Goal: Task Accomplishment & Management: Complete application form

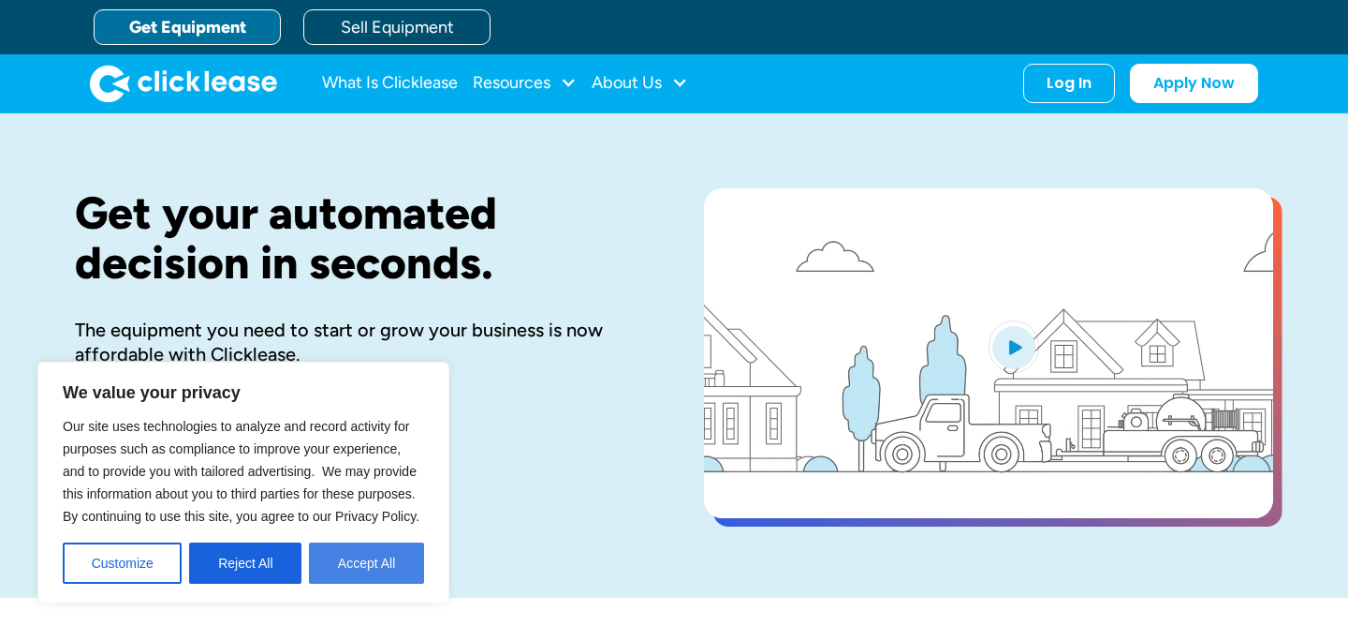
click at [337, 563] on button "Accept All" at bounding box center [366, 562] width 115 height 41
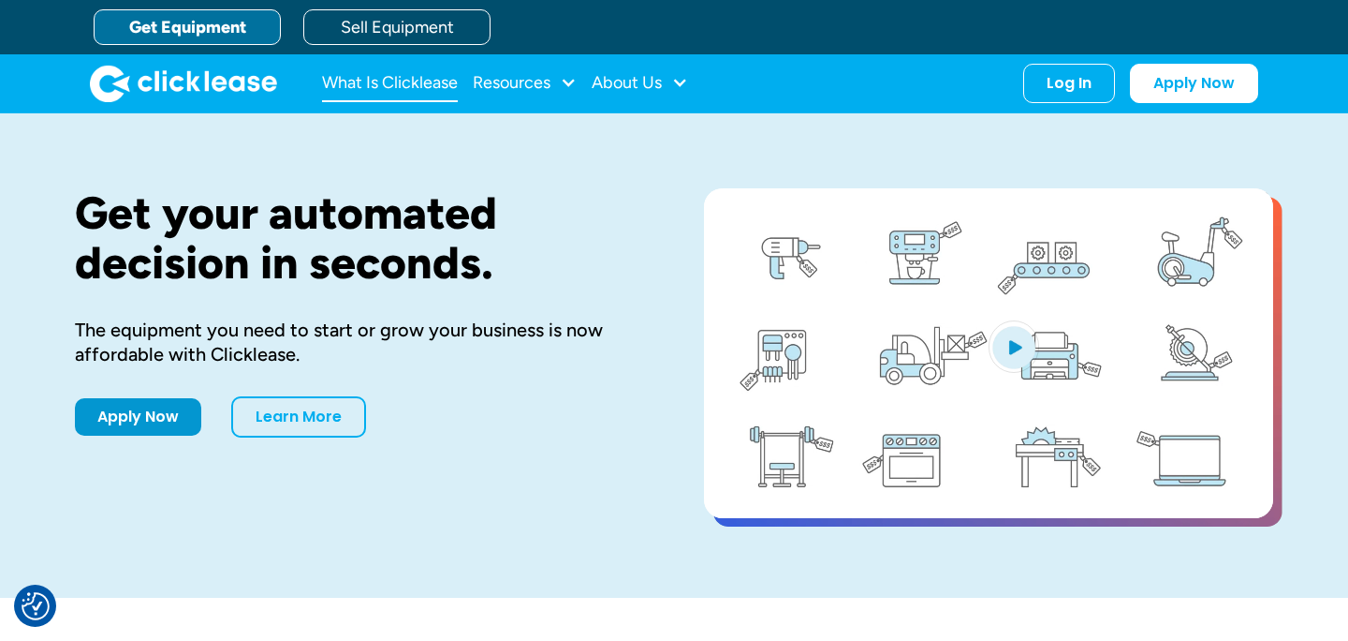
click at [409, 85] on link "What Is Clicklease" at bounding box center [390, 83] width 136 height 37
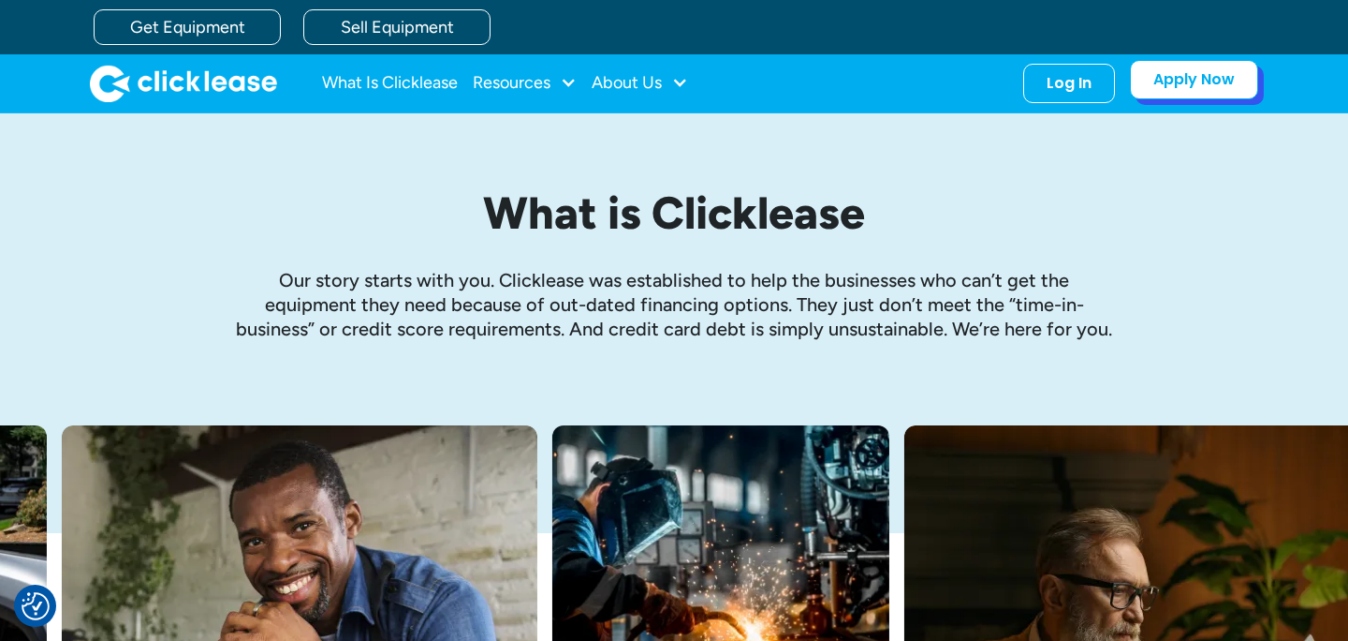
click at [1174, 90] on link "Apply Now" at bounding box center [1194, 79] width 128 height 39
